Goal: Task Accomplishment & Management: Use online tool/utility

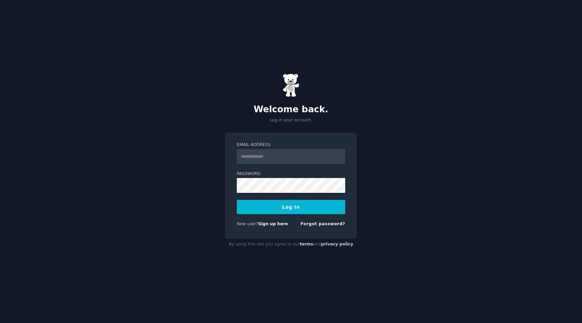
click at [302, 154] on input "Email Address" at bounding box center [291, 156] width 108 height 15
type input "**********"
click at [303, 207] on button "Log In" at bounding box center [291, 207] width 108 height 14
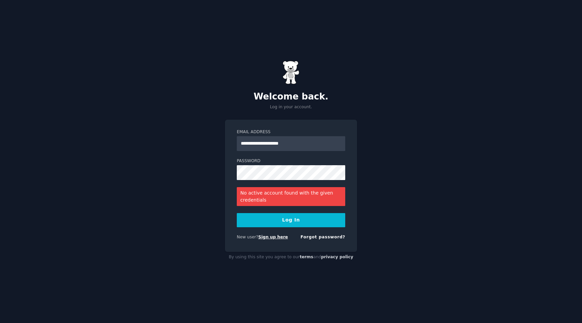
click at [273, 238] on link "Sign up here" at bounding box center [273, 236] width 30 height 5
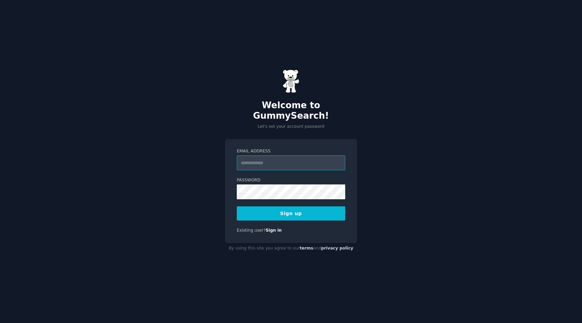
click at [270, 158] on input "Email Address" at bounding box center [291, 162] width 108 height 15
type input "**********"
click at [296, 210] on button "Sign up" at bounding box center [291, 213] width 108 height 14
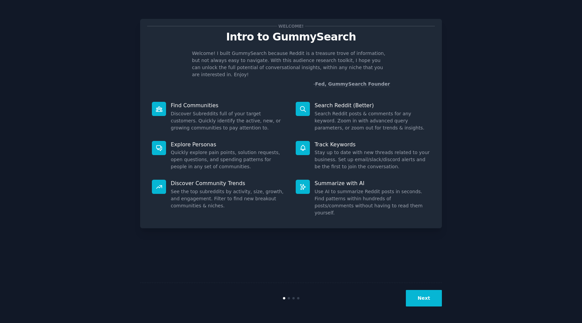
click at [434, 298] on button "Next" at bounding box center [424, 298] width 36 height 17
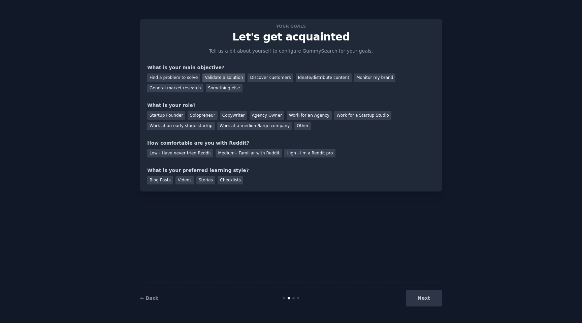
click at [207, 76] on div "Validate a solution" at bounding box center [223, 77] width 43 height 8
click at [169, 114] on div "Startup Founder" at bounding box center [166, 115] width 38 height 8
click at [229, 152] on div "Medium - Familiar with Reddit" at bounding box center [249, 153] width 66 height 8
click at [167, 179] on div "Blog Posts" at bounding box center [160, 180] width 26 height 8
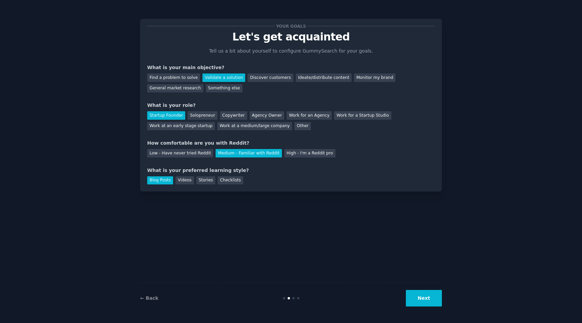
click at [430, 295] on button "Next" at bounding box center [424, 298] width 36 height 17
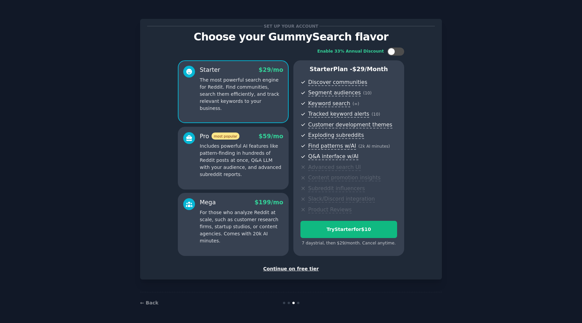
click at [295, 268] on div "Continue on free tier" at bounding box center [291, 268] width 288 height 7
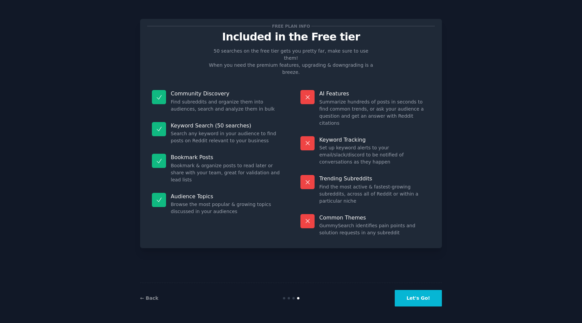
click at [423, 300] on button "Let's Go!" at bounding box center [418, 298] width 47 height 17
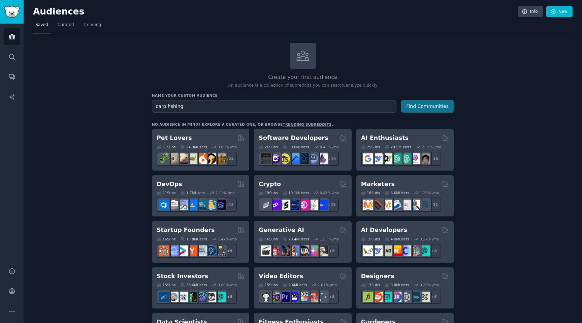
type input "carp fishing"
click at [442, 107] on button "Find Communities" at bounding box center [427, 106] width 53 height 12
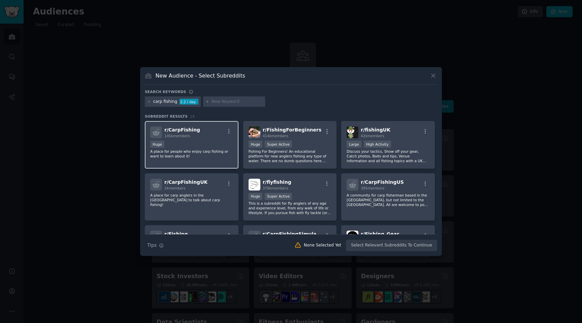
click at [177, 134] on span "145k members" at bounding box center [177, 136] width 26 height 4
